Goal: Transaction & Acquisition: Obtain resource

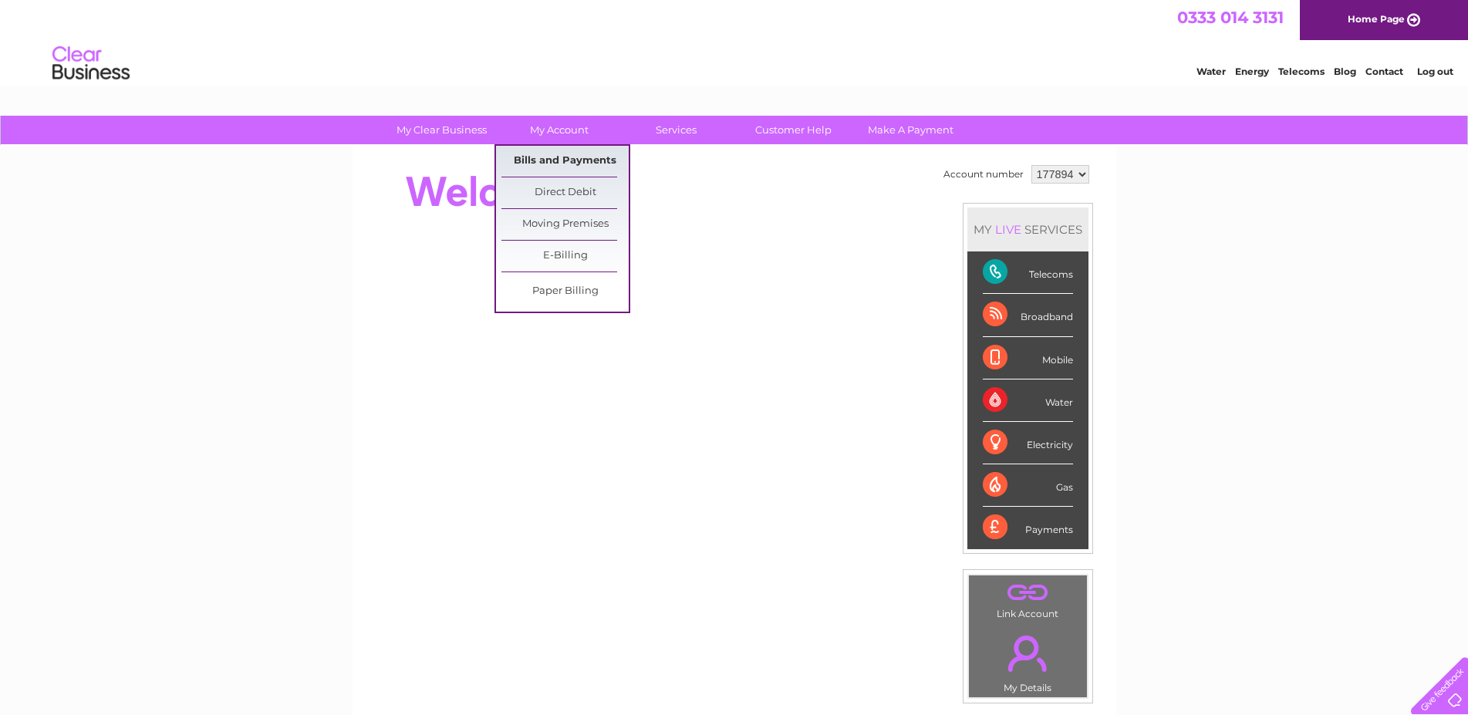
click at [587, 157] on link "Bills and Payments" at bounding box center [564, 161] width 127 height 31
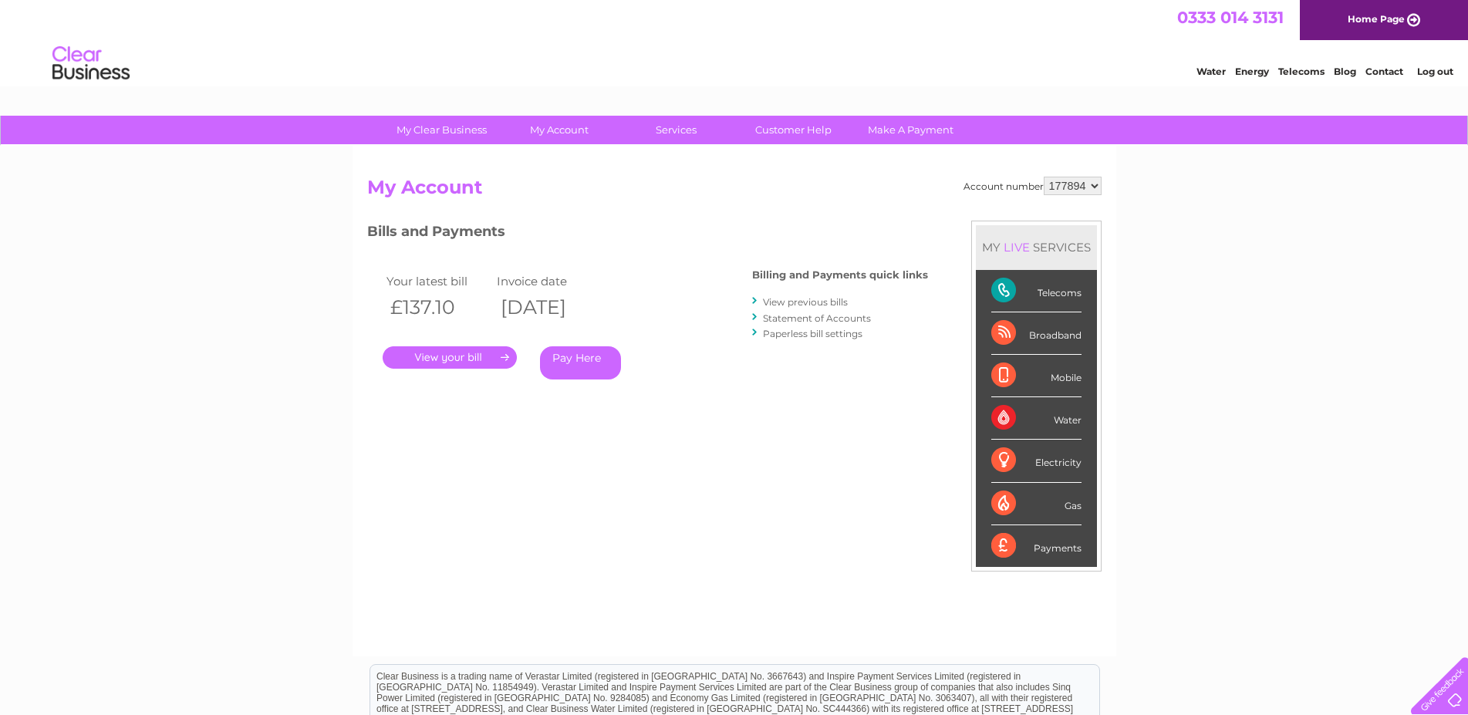
click at [828, 318] on link "Statement of Accounts" at bounding box center [817, 318] width 108 height 12
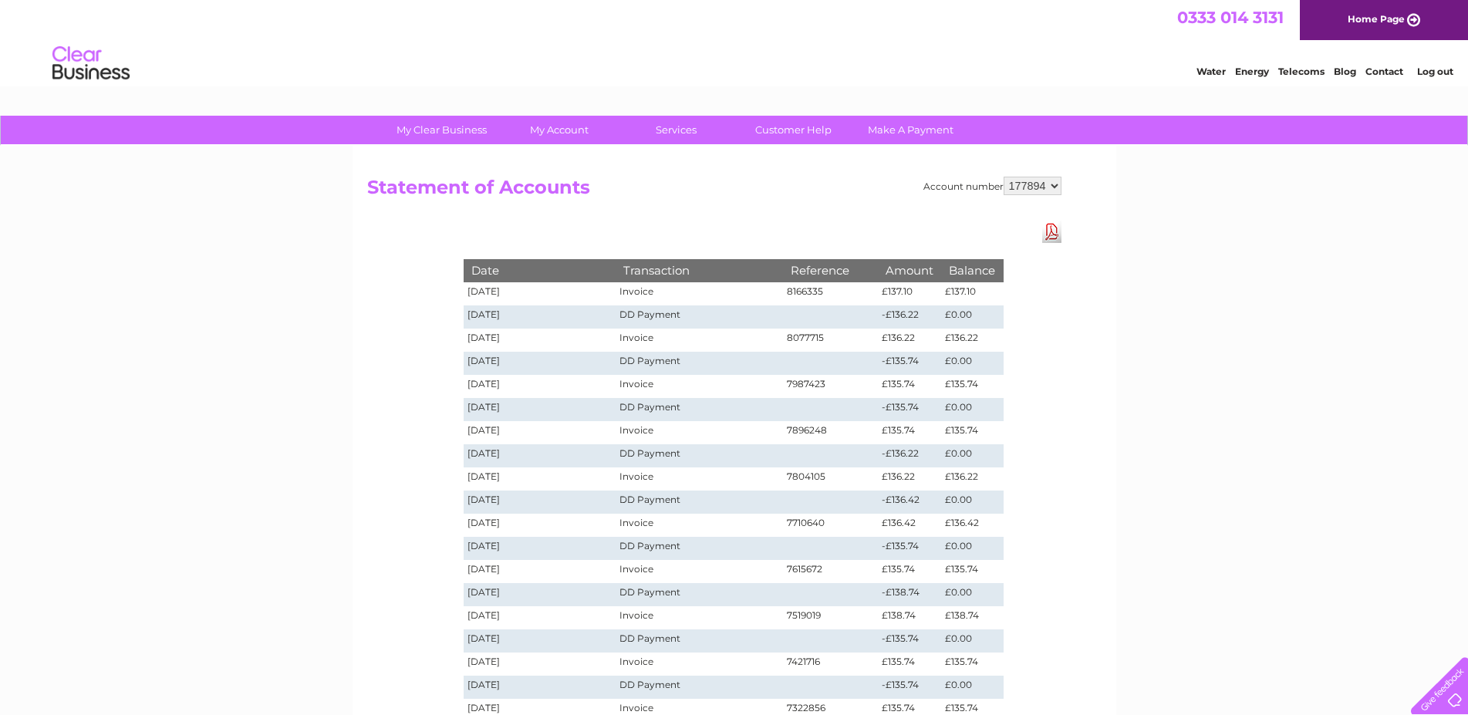
click at [1050, 228] on link "Download Pdf" at bounding box center [1051, 232] width 19 height 22
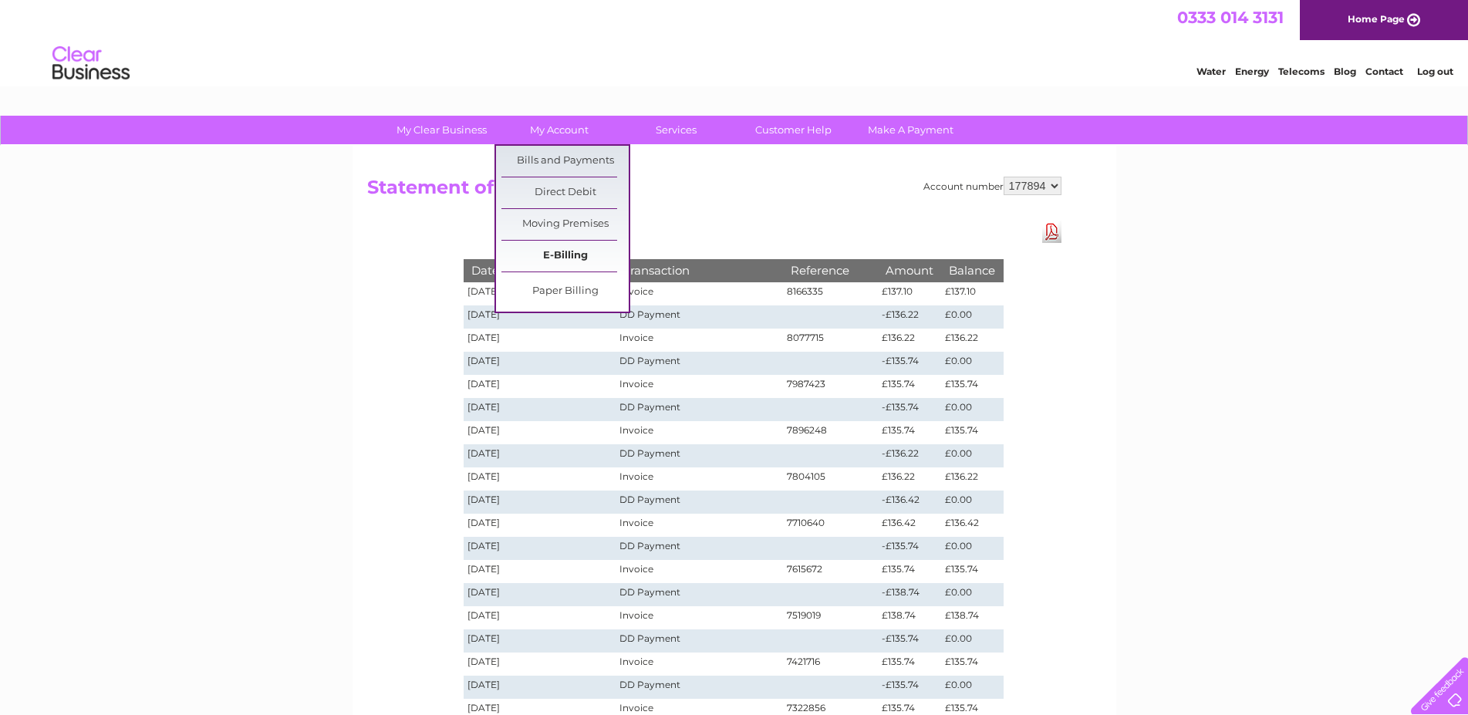
click at [591, 251] on link "E-Billing" at bounding box center [564, 256] width 127 height 31
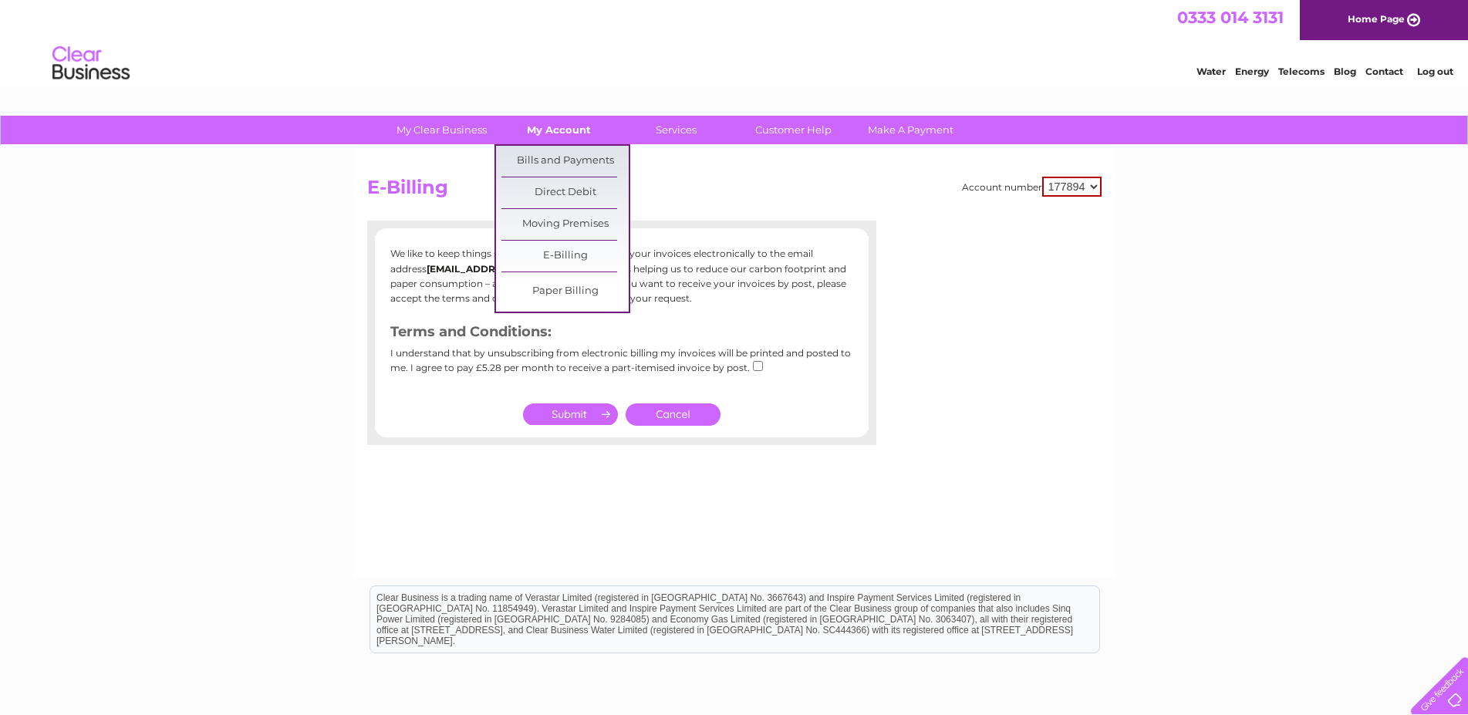
click at [569, 127] on link "My Account" at bounding box center [558, 130] width 127 height 29
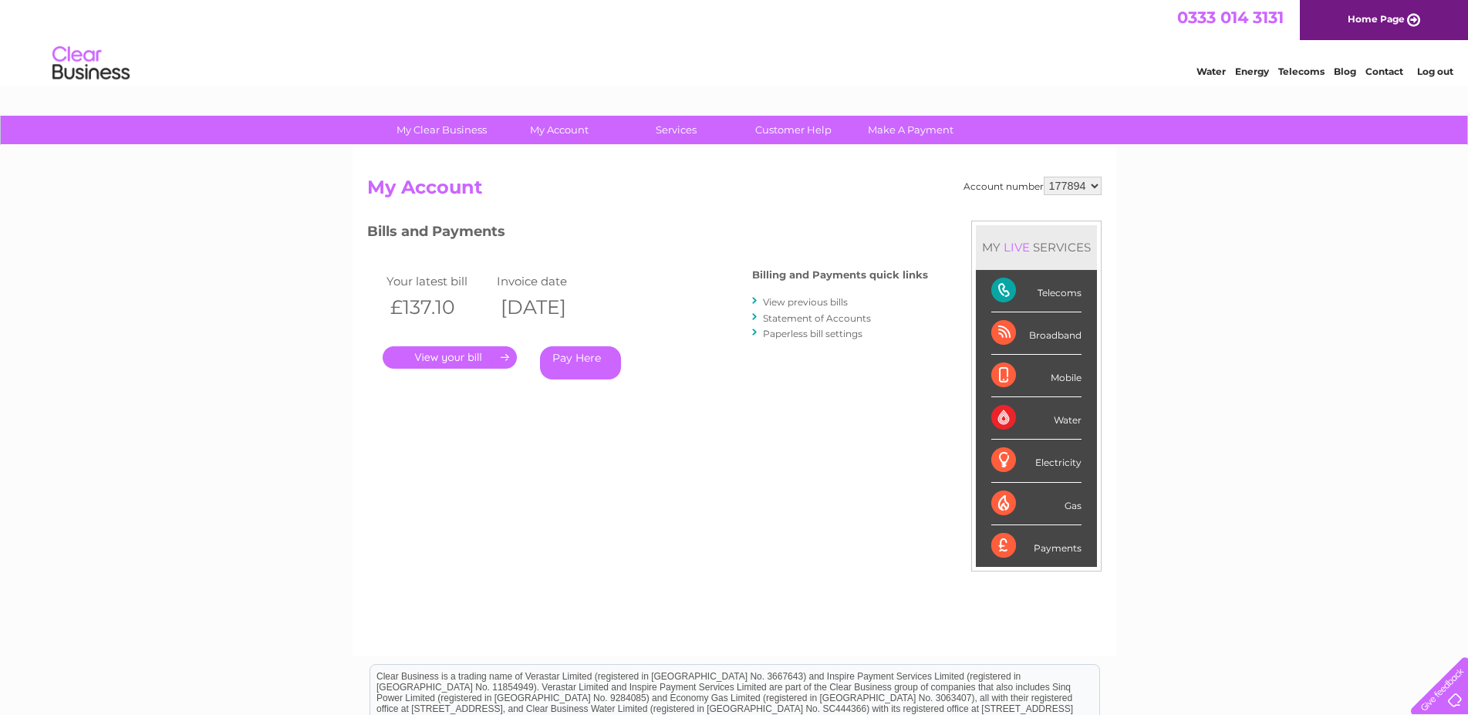
click at [463, 354] on link "." at bounding box center [450, 357] width 134 height 22
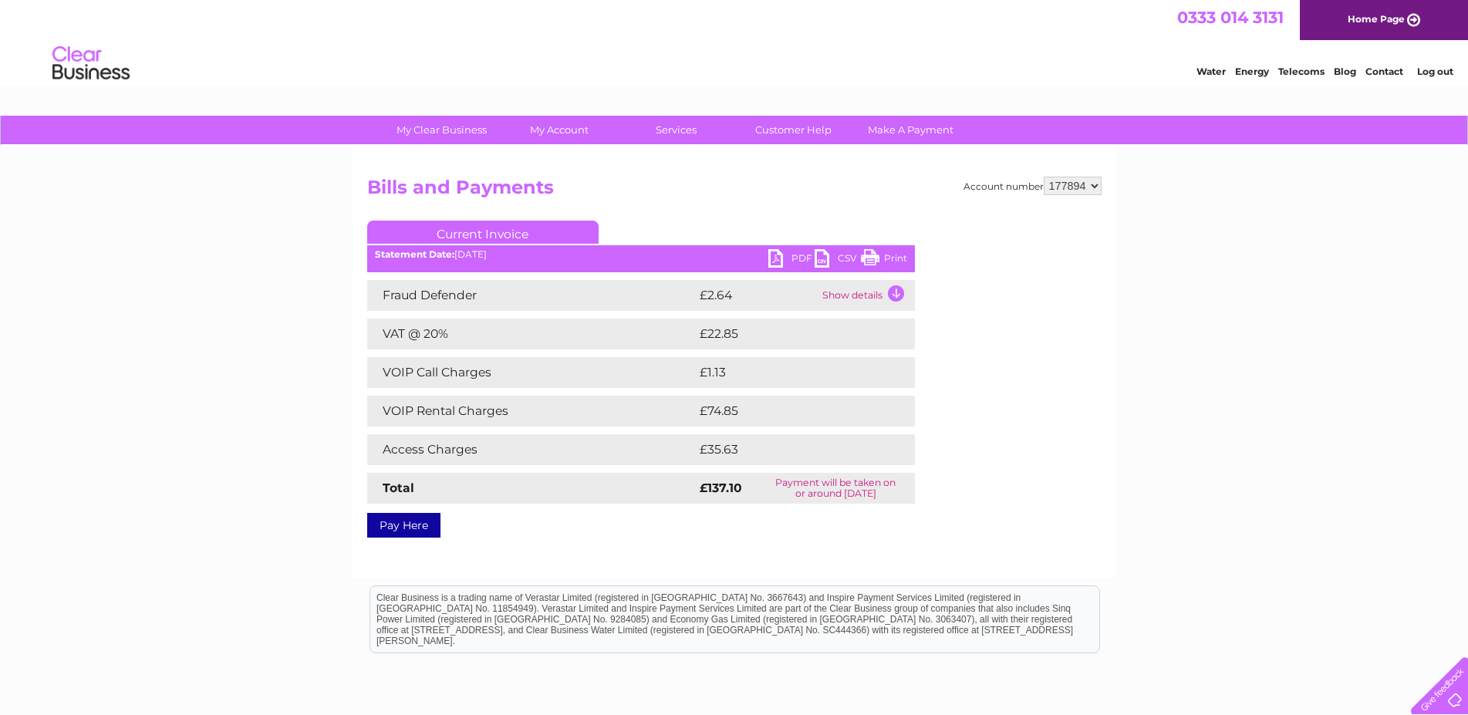
click at [895, 291] on td "Show details" at bounding box center [866, 295] width 96 height 31
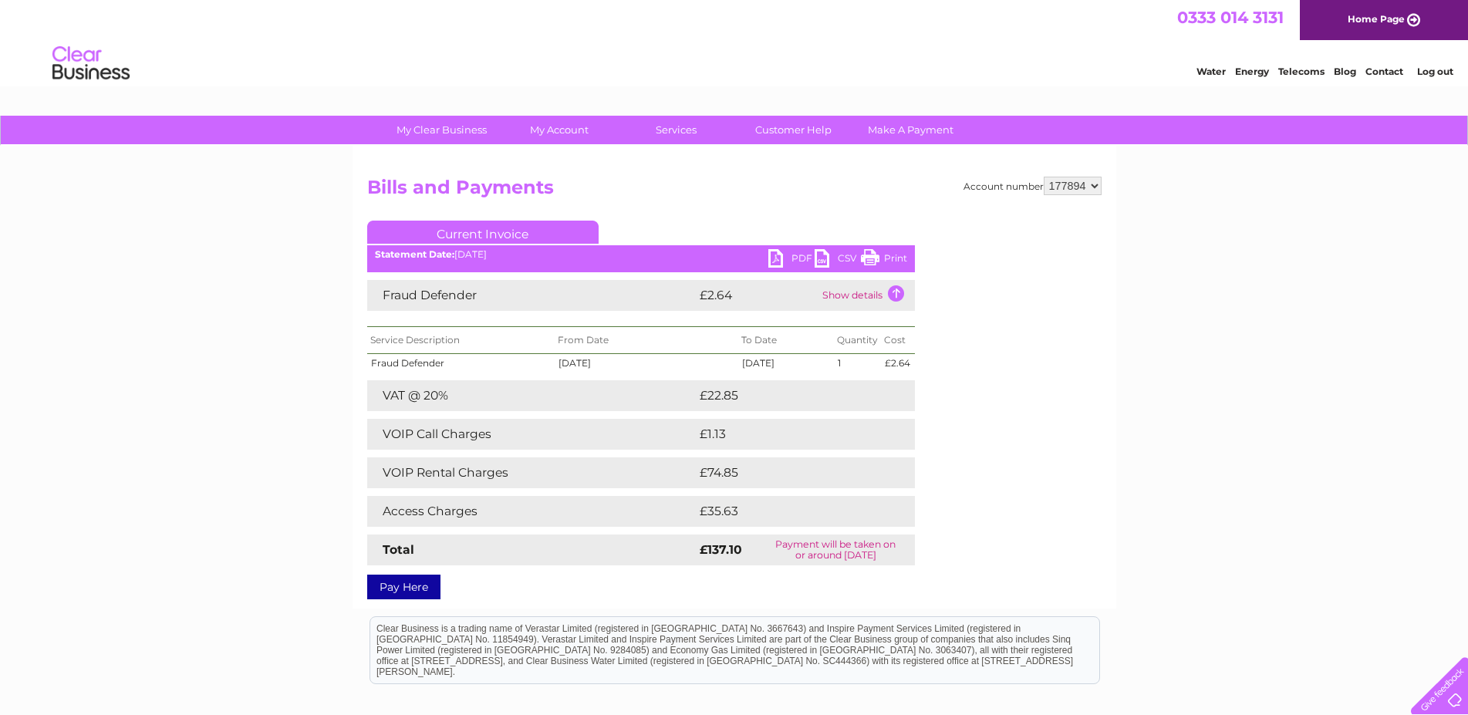
click at [886, 258] on link "Print" at bounding box center [884, 260] width 46 height 22
